Goal: Ask a question: Seek information or help from site administrators or community

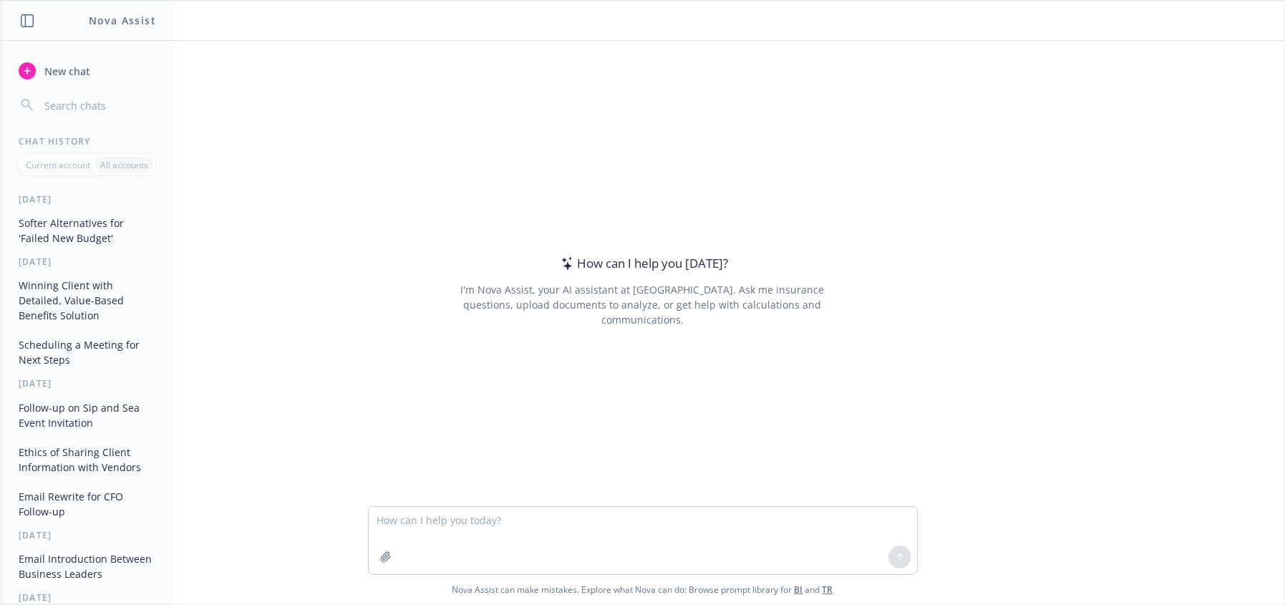
click at [419, 534] on textarea at bounding box center [643, 540] width 548 height 67
click at [408, 525] on textarea at bounding box center [643, 540] width 548 height 67
type textarea "reword this as a concise summary"
drag, startPoint x: 412, startPoint y: 445, endPoint x: 1087, endPoint y: 79, distance: 766.9
click at [420, 439] on div "How can I help you [DATE]? I'm Nova Assist, your AI assistant at Newfront. Ask …" at bounding box center [643, 291] width 550 height 362
